Goal: Task Accomplishment & Management: Use online tool/utility

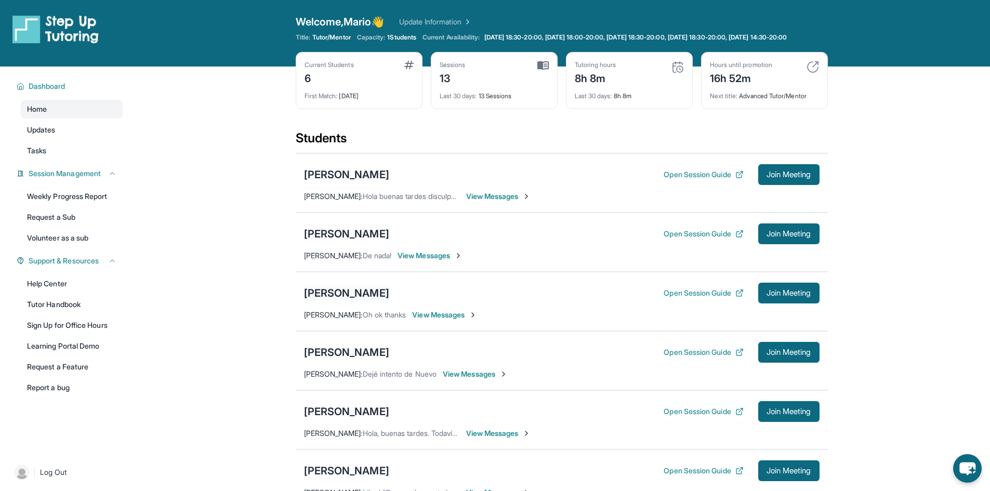
click at [349, 300] on div "[PERSON_NAME]" at bounding box center [346, 293] width 85 height 15
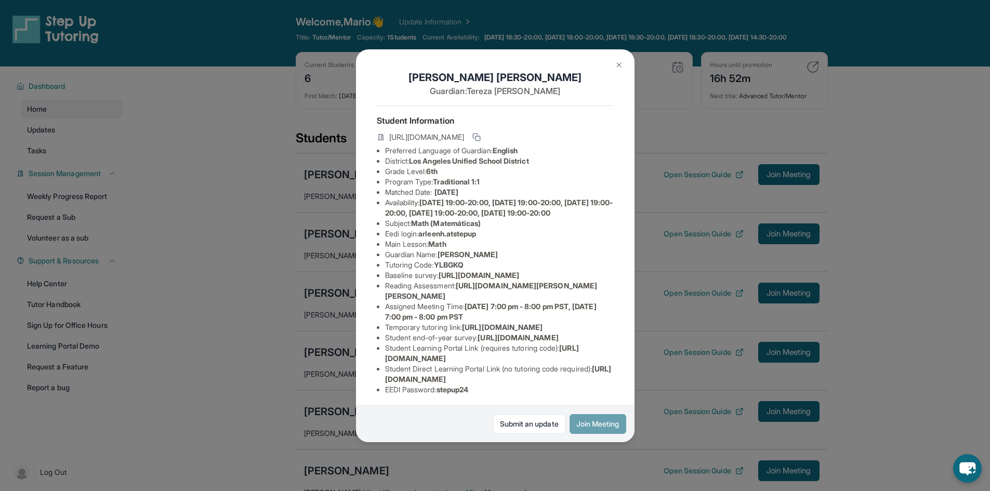
click at [611, 429] on button "Join Meeting" at bounding box center [598, 424] width 57 height 20
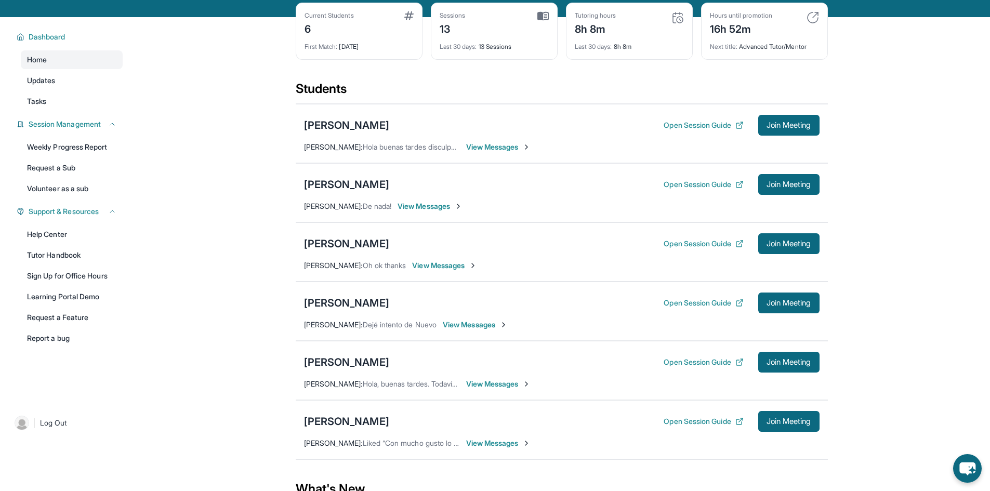
scroll to position [52, 0]
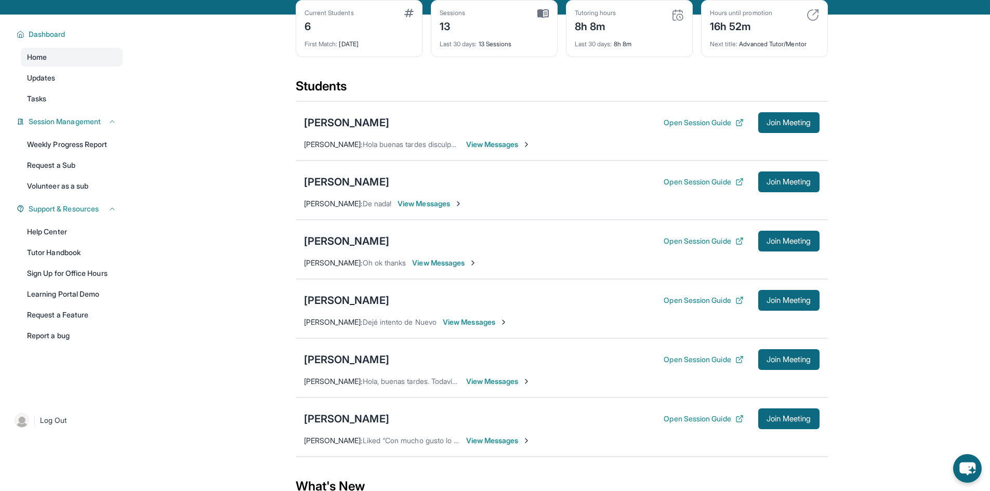
click at [328, 248] on div "[PERSON_NAME]" at bounding box center [346, 241] width 85 height 15
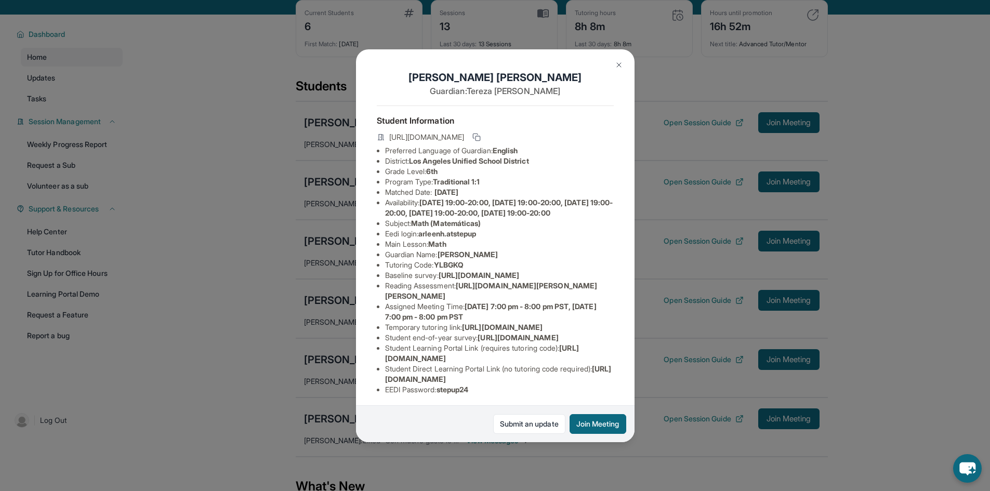
click at [325, 233] on div "[PERSON_NAME] Guardian: [PERSON_NAME] Student Information [URL][DOMAIN_NAME] Pr…" at bounding box center [495, 245] width 990 height 491
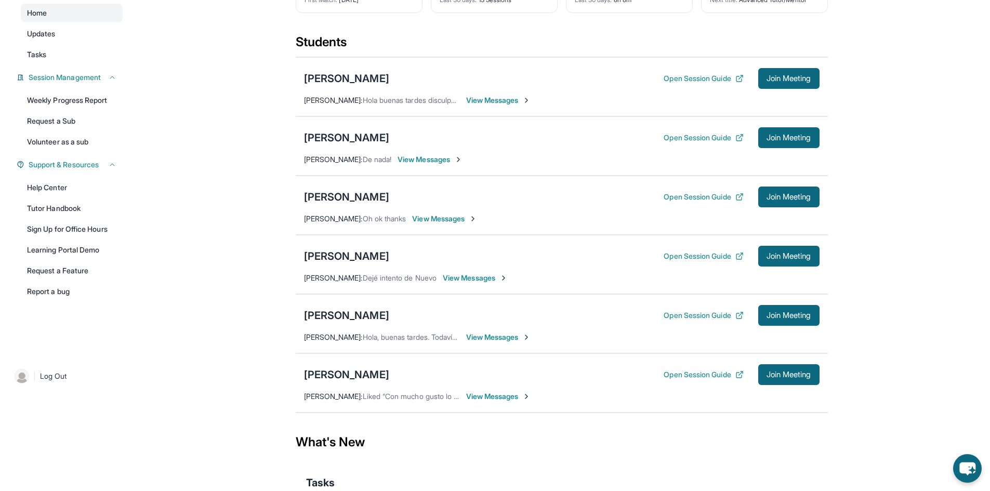
scroll to position [104, 0]
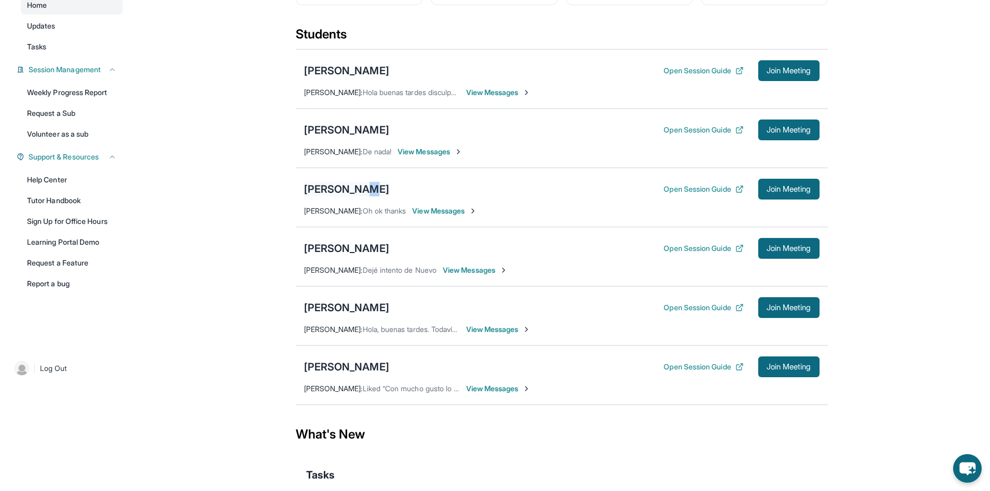
click at [359, 196] on div "[PERSON_NAME]" at bounding box center [346, 189] width 85 height 15
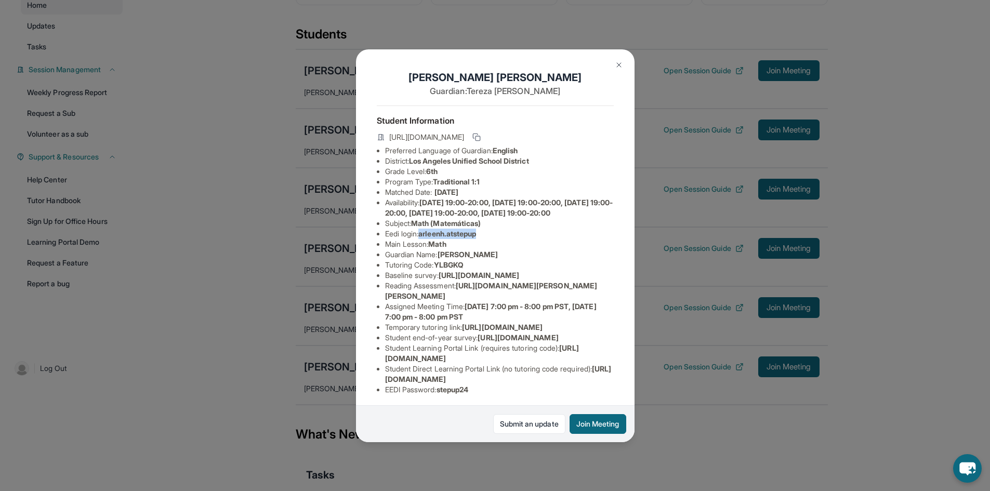
drag, startPoint x: 423, startPoint y: 254, endPoint x: 524, endPoint y: 250, distance: 101.4
click at [519, 239] on li "Eedi login : [PERSON_NAME].atstepup" at bounding box center [499, 234] width 229 height 10
copy span "arleenh.atstepup"
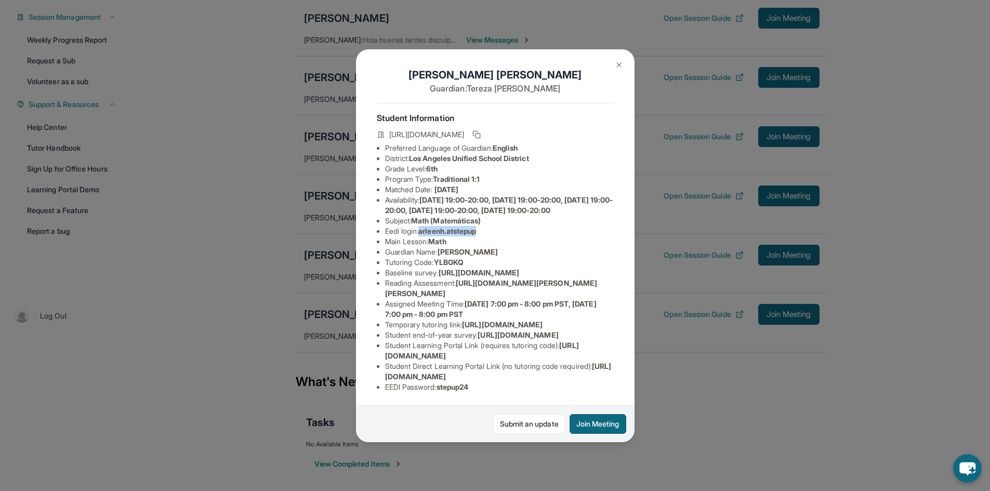
scroll to position [168, 0]
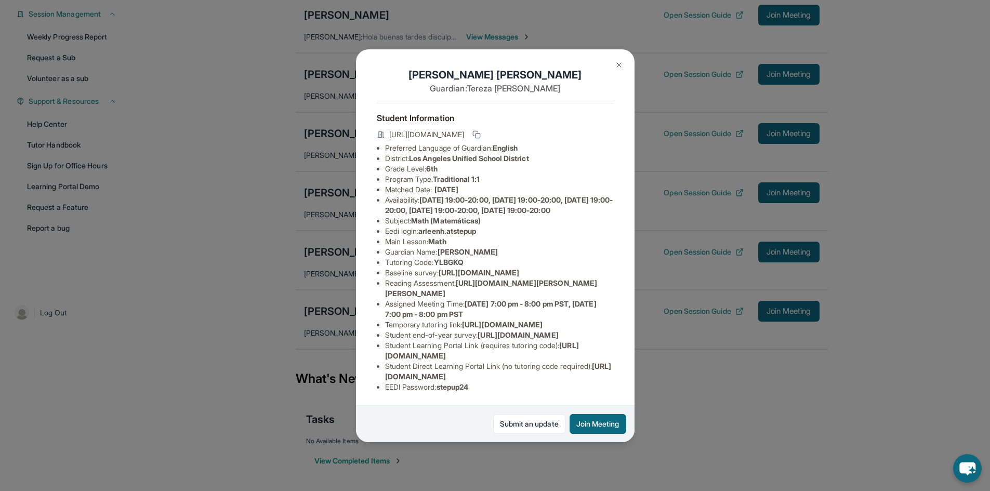
click at [453, 383] on span "stepup24" at bounding box center [453, 387] width 32 height 9
copy span "stepup24"
drag, startPoint x: 426, startPoint y: 173, endPoint x: 495, endPoint y: 176, distance: 69.7
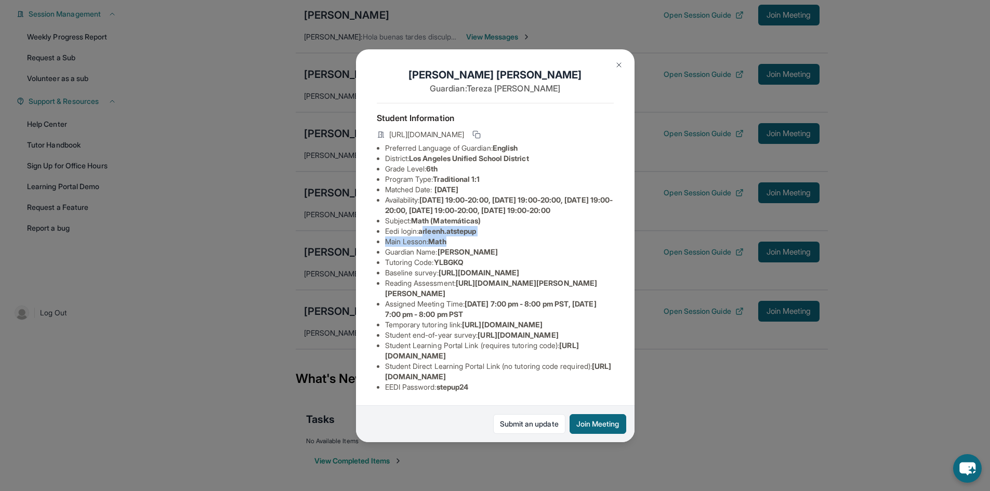
click at [494, 176] on ul "Preferred Language of Guardian: English District: [GEOGRAPHIC_DATA] Unified Sch…" at bounding box center [495, 267] width 237 height 249
click at [497, 226] on li "Eedi login : [PERSON_NAME].atstepup" at bounding box center [499, 231] width 229 height 10
drag, startPoint x: 423, startPoint y: 170, endPoint x: 498, endPoint y: 175, distance: 75.5
click at [494, 226] on li "Eedi login : [PERSON_NAME].atstepup" at bounding box center [499, 231] width 229 height 10
copy span "arleenh.atstepup"
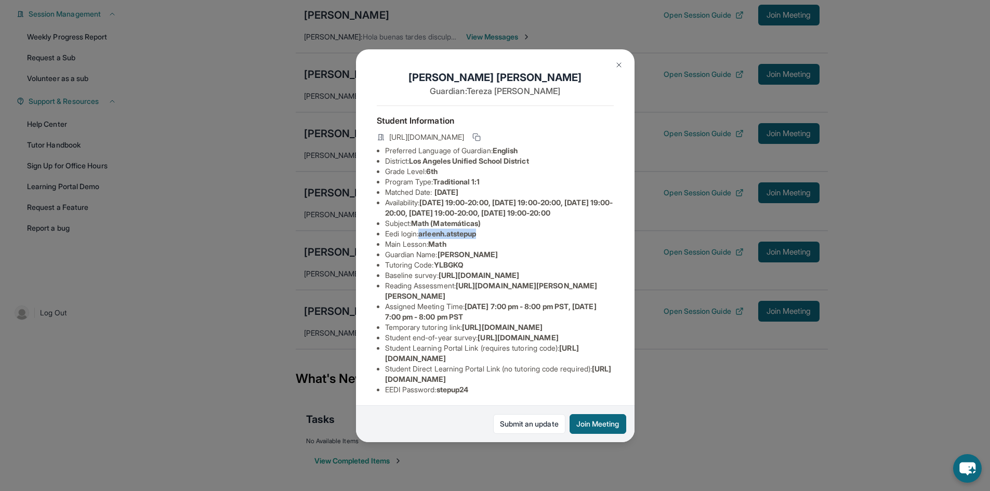
scroll to position [81, 0]
